Goal: Task Accomplishment & Management: Use online tool/utility

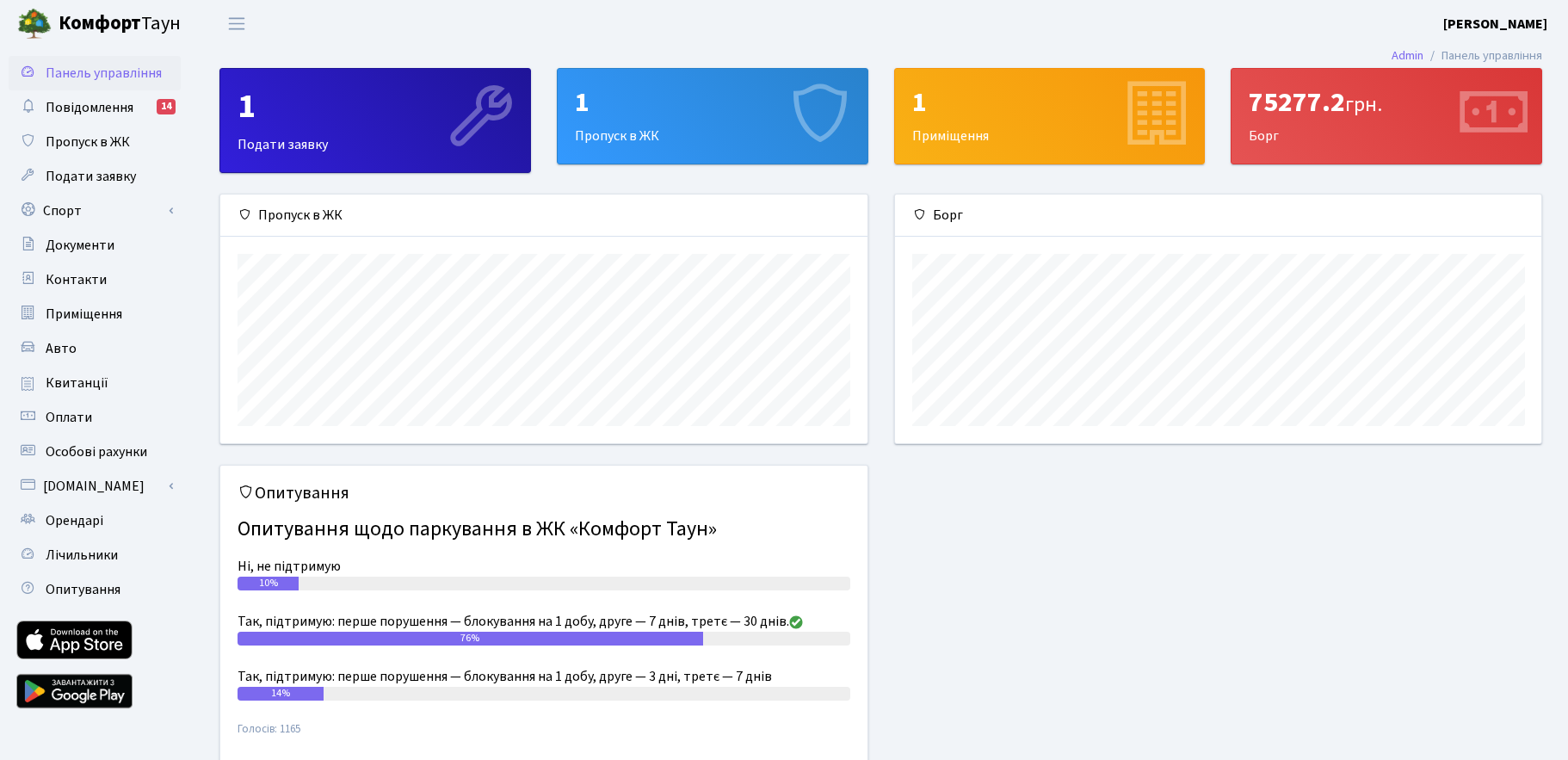
scroll to position [249, 646]
click at [102, 204] on link "Спорт" at bounding box center [95, 211] width 172 height 34
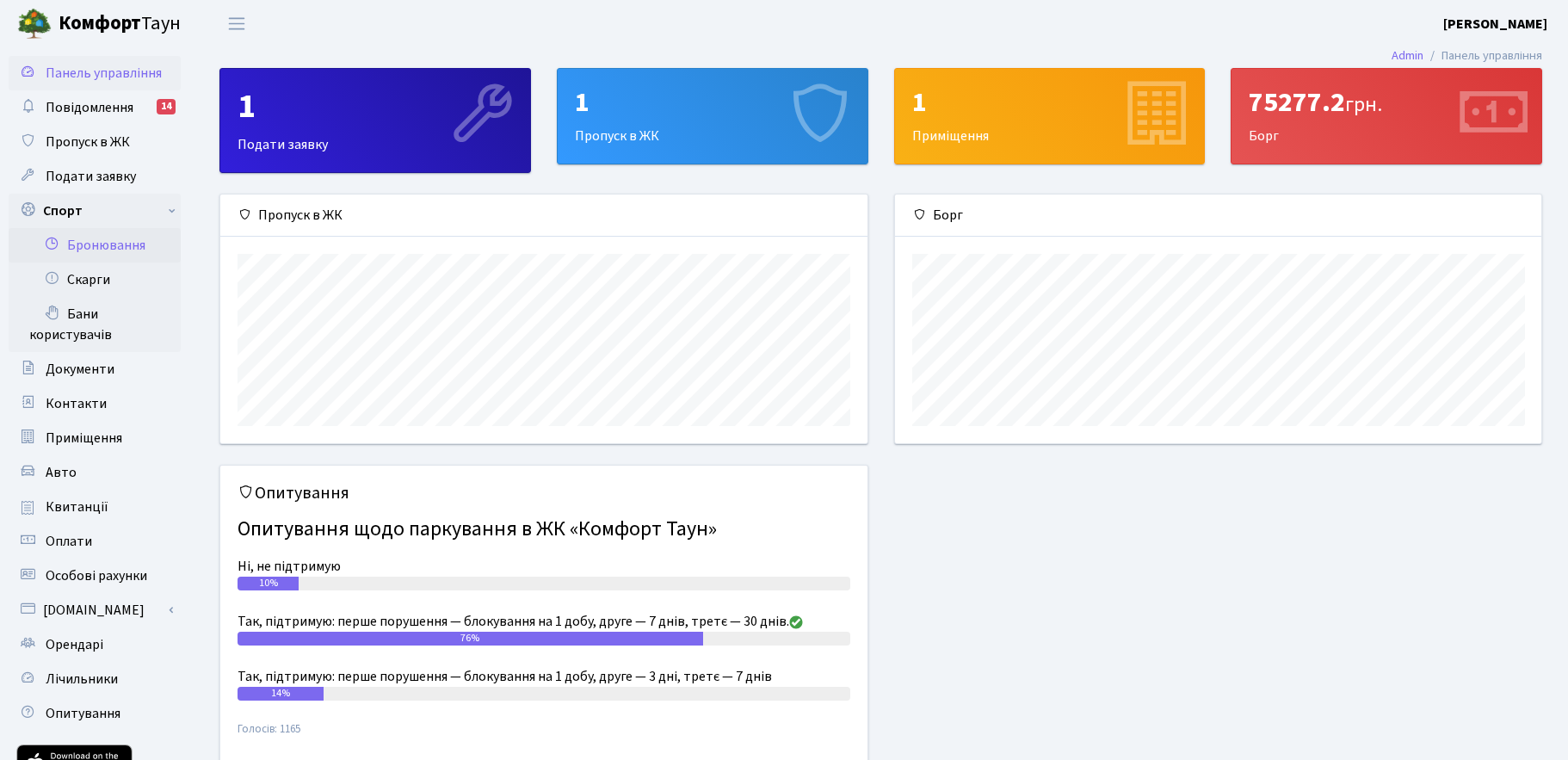
click at [126, 246] on link "Бронювання" at bounding box center [95, 245] width 172 height 34
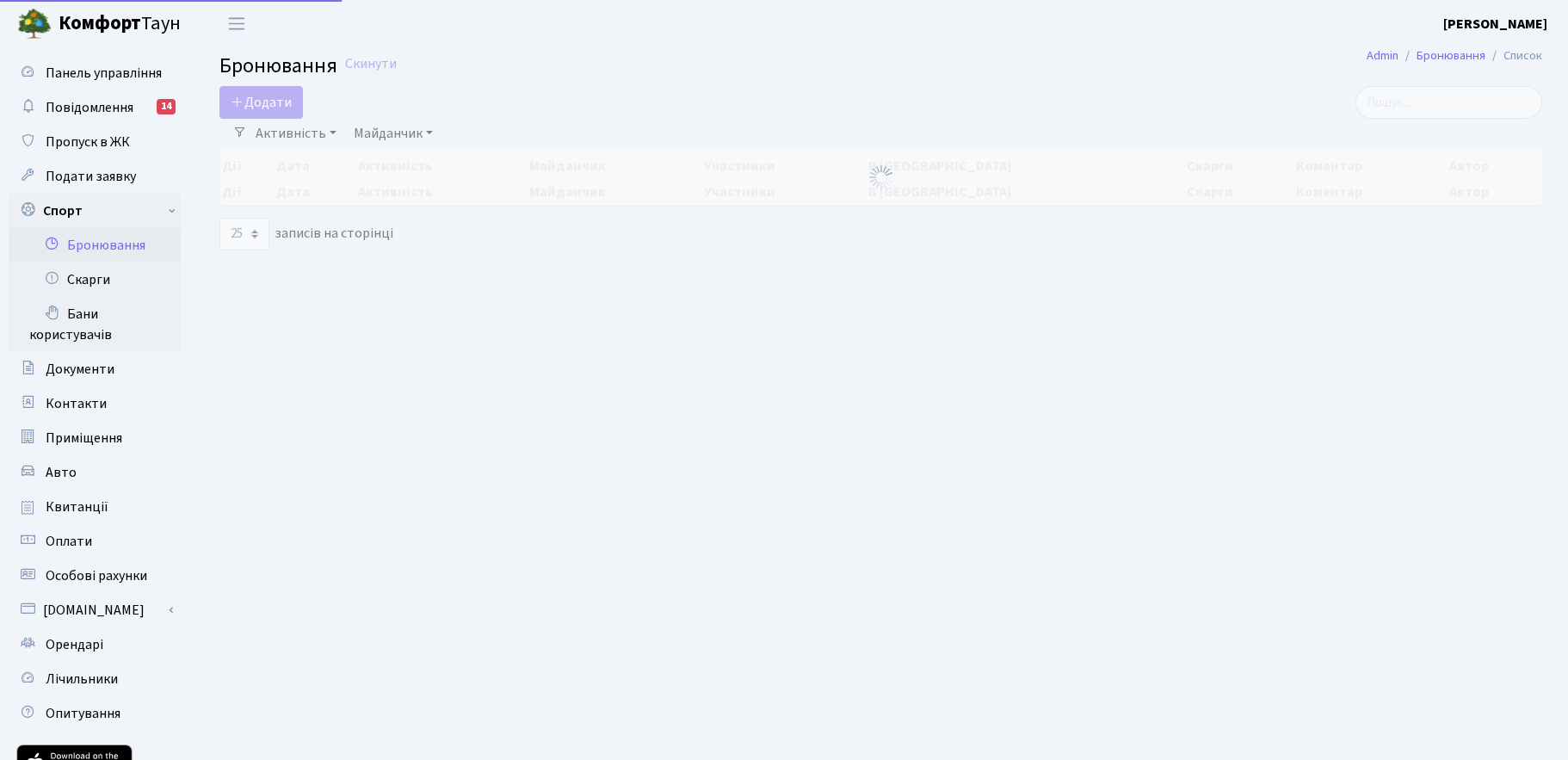
select select "25"
click at [291, 115] on button "Додати" at bounding box center [261, 101] width 84 height 32
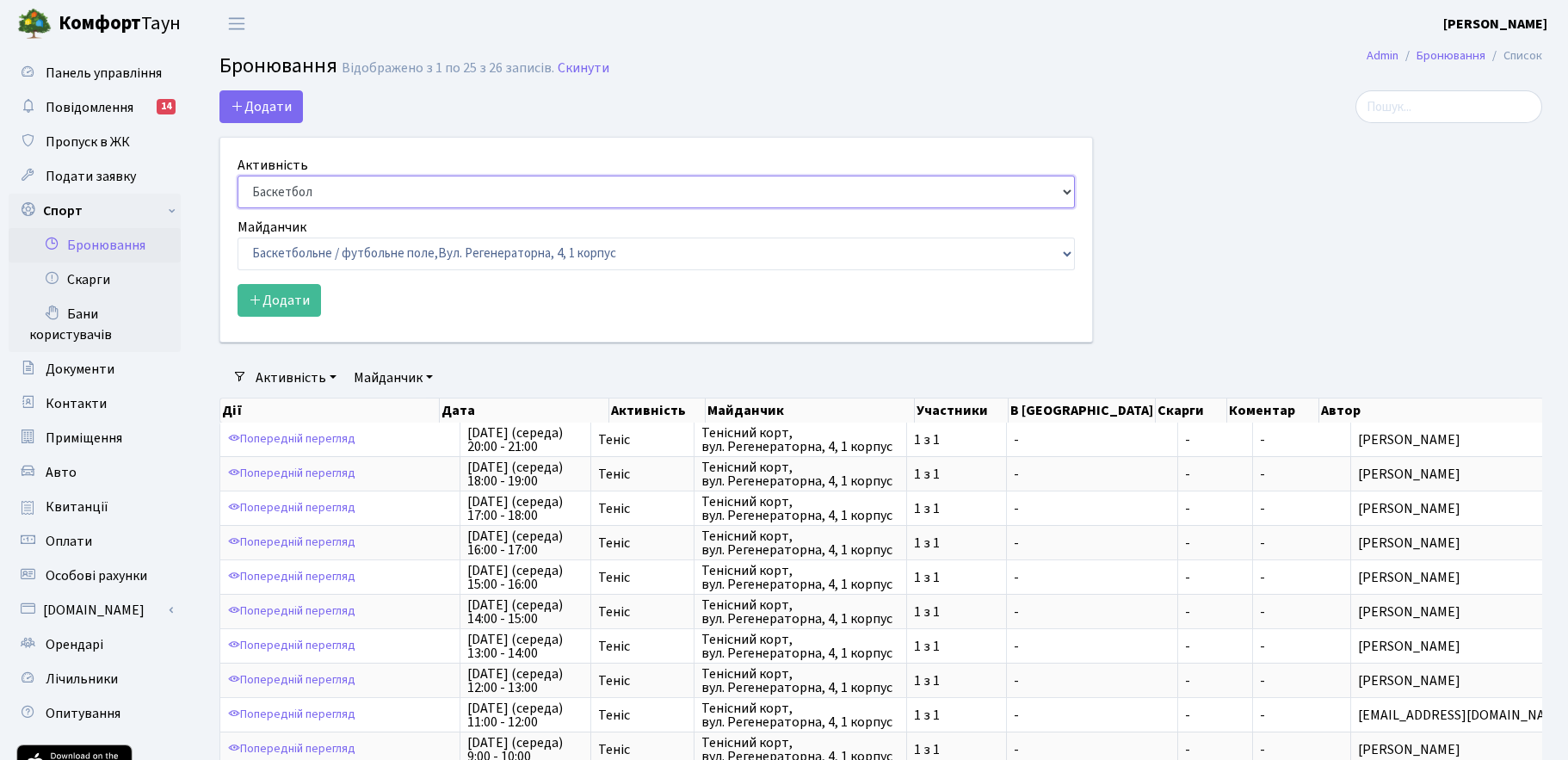
click at [300, 180] on select "Баскетбол Волейбол Йога Катання на роликах Настільний теніс [PERSON_NAME] Фітнес" at bounding box center [656, 191] width 837 height 32
select select "1"
click at [237, 175] on select "Баскетбол Волейбол Йога Катання на роликах Настільний теніс [PERSON_NAME] Фітнес" at bounding box center [656, 191] width 837 height 32
click at [291, 261] on select "Баскетбольне / футбольне поле, [GEOGRAPHIC_DATA]. [STREET_ADDRESS]. [STREET_ADD…" at bounding box center [656, 253] width 837 height 32
select select "1"
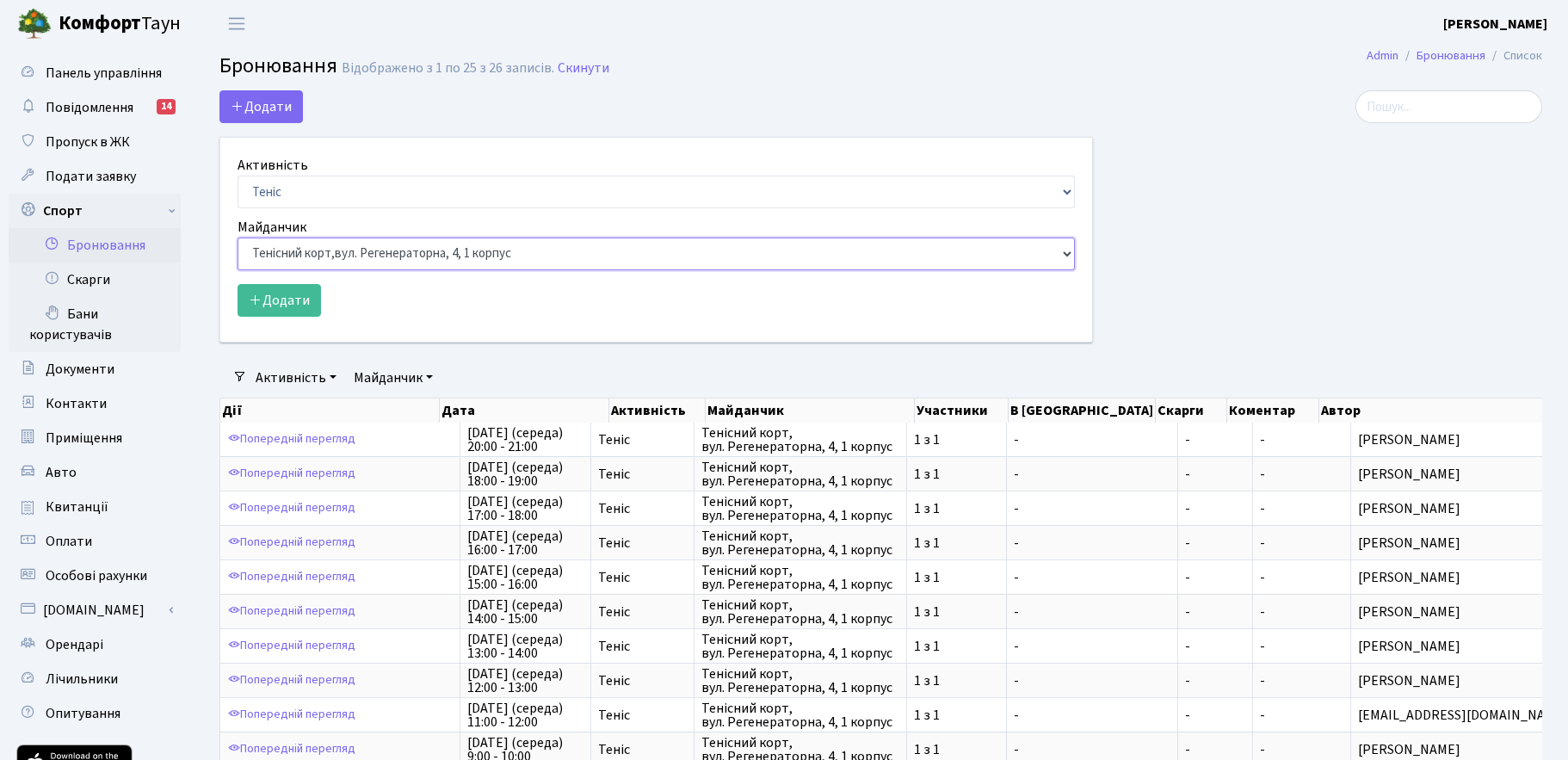
click at [237, 237] on select "Баскетбольне / футбольне поле, [GEOGRAPHIC_DATA]. [STREET_ADDRESS]. [STREET_ADD…" at bounding box center [656, 253] width 837 height 32
click at [274, 297] on button "Додати" at bounding box center [279, 299] width 84 height 32
